Goal: Navigation & Orientation: Find specific page/section

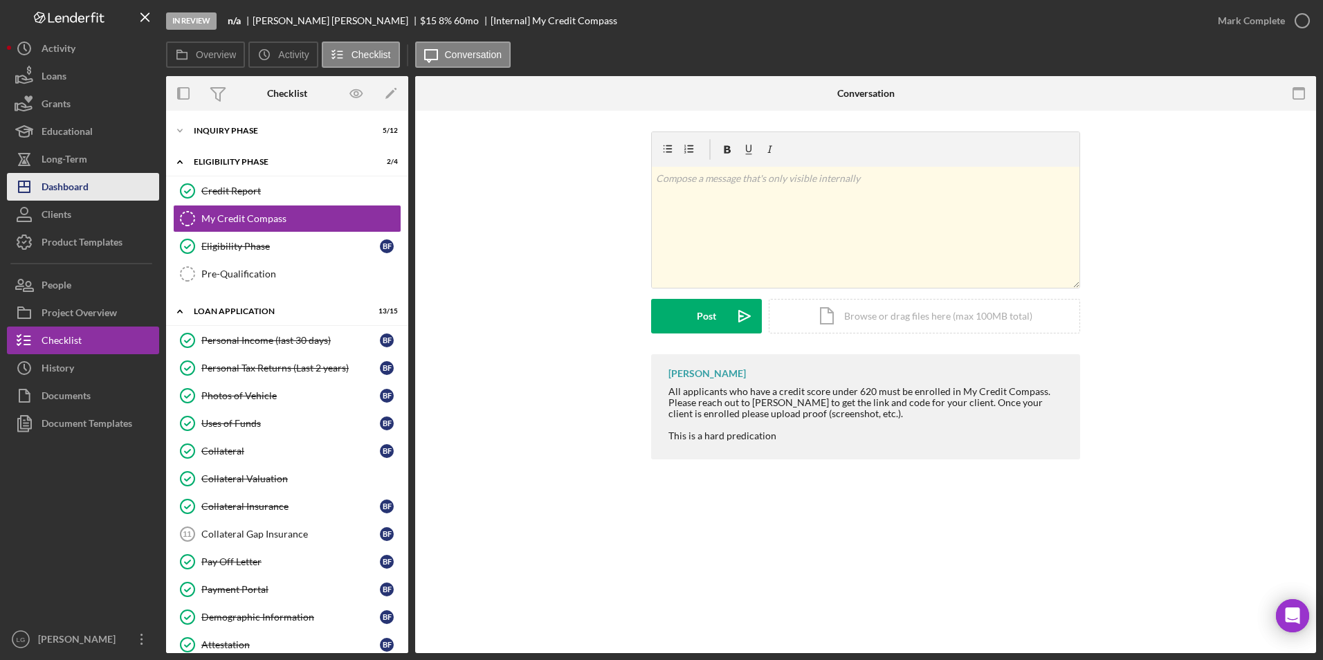
click at [62, 188] on div "Dashboard" at bounding box center [65, 188] width 47 height 31
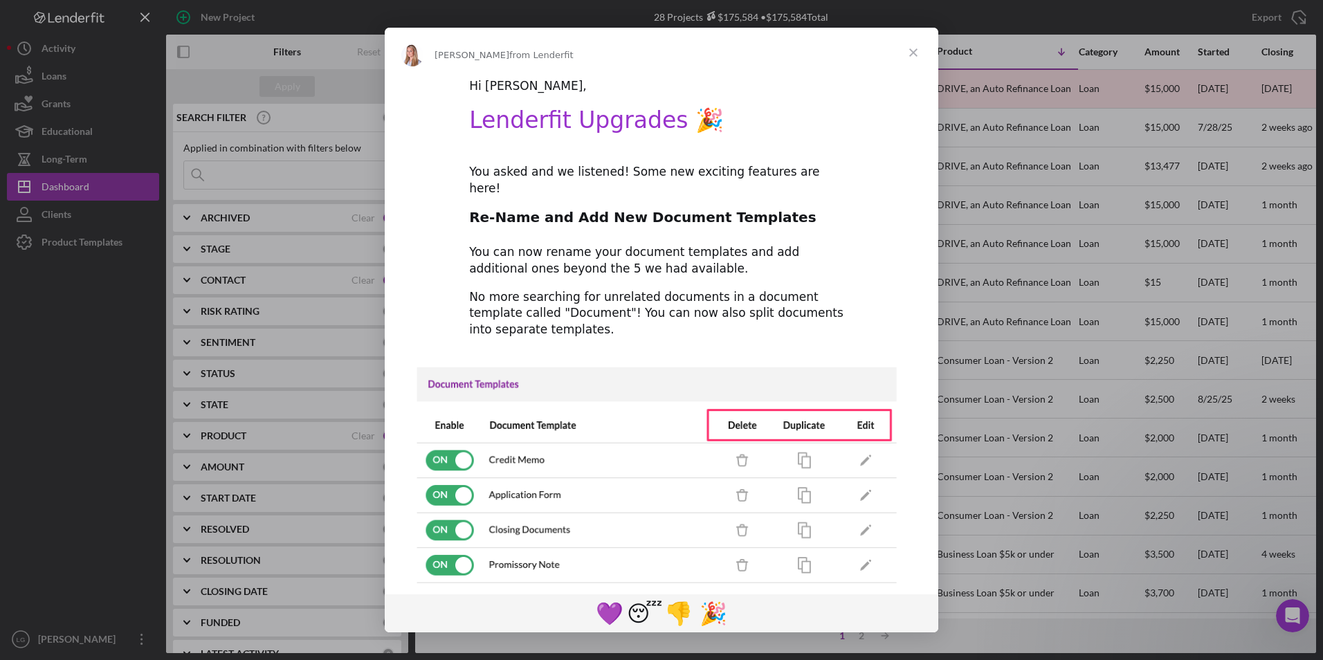
click at [916, 55] on span "Close" at bounding box center [913, 53] width 50 height 50
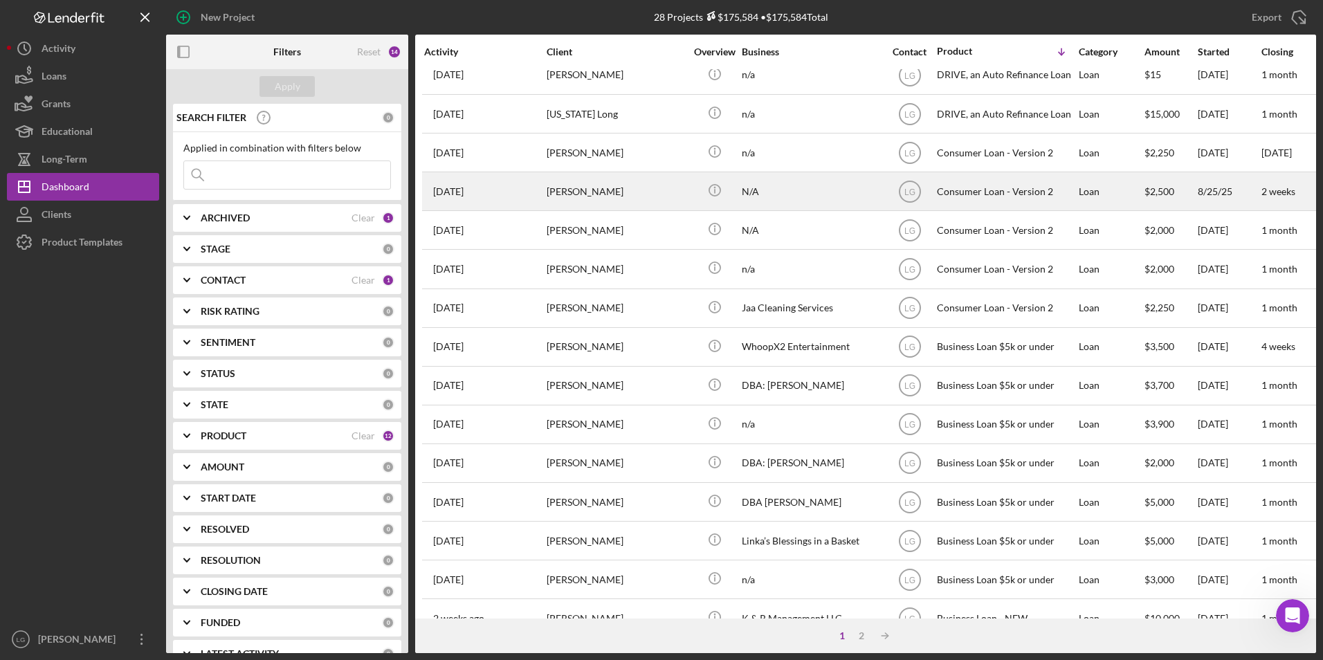
scroll to position [439, 0]
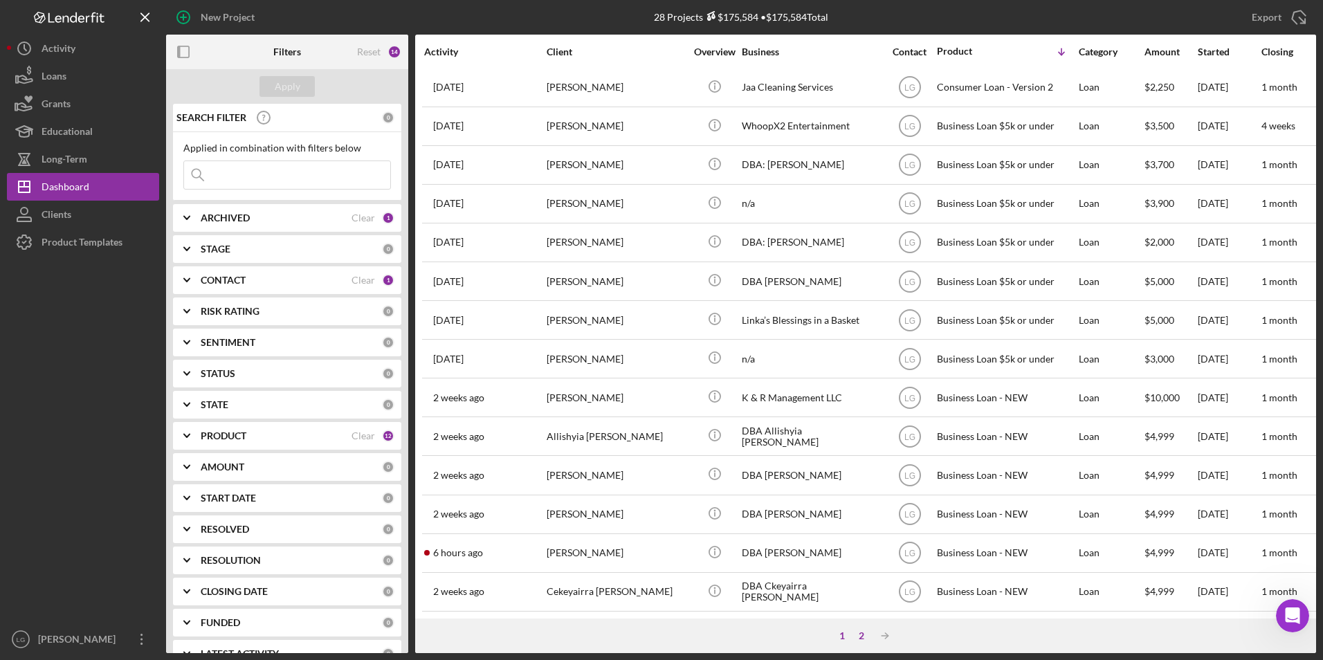
click at [859, 630] on div "2" at bounding box center [860, 635] width 19 height 11
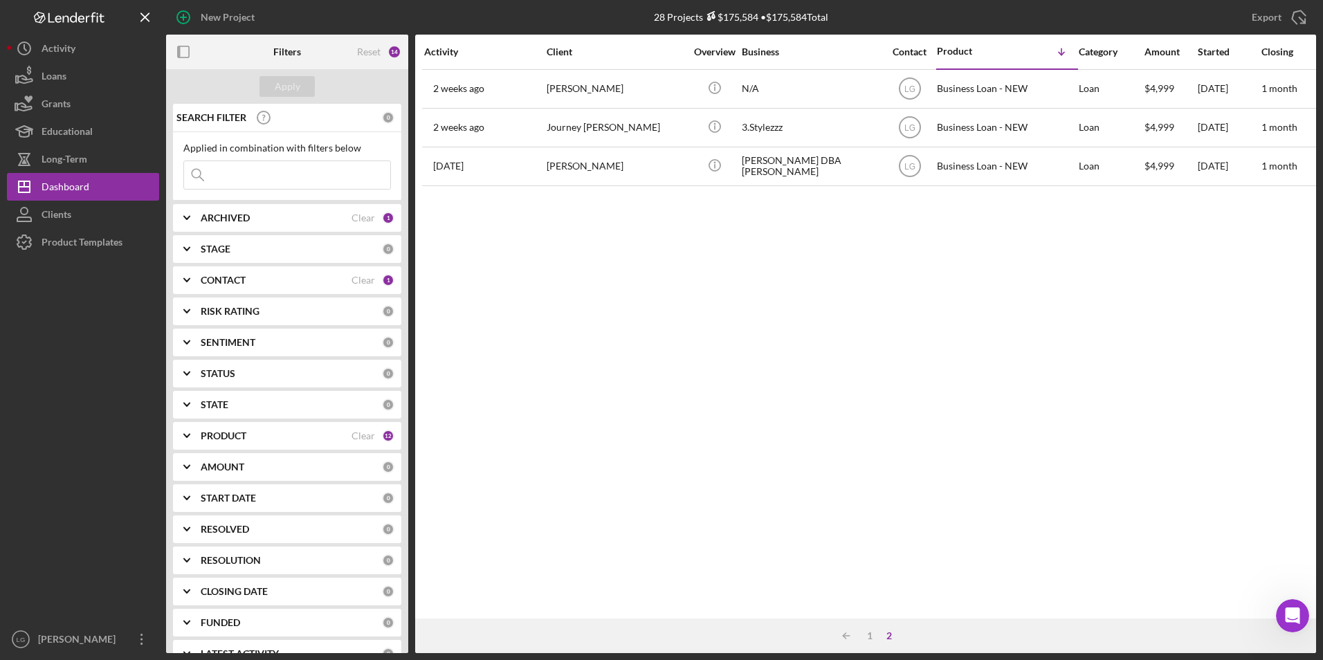
scroll to position [0, 0]
click at [867, 633] on div "1" at bounding box center [869, 635] width 19 height 11
